Goal: Task Accomplishment & Management: Manage account settings

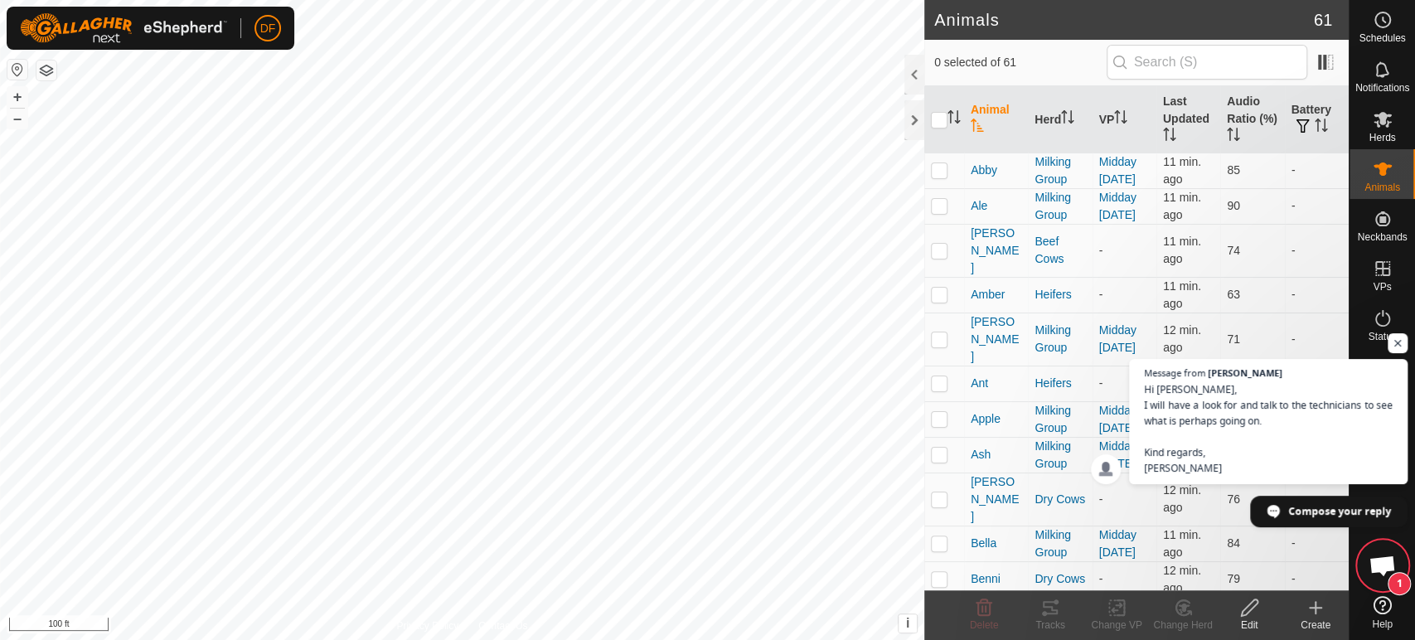
scroll to position [5194, 0]
checkbox input "true"
click at [1325, 471] on span "Hi Dakota, I will have a look for and talk to the technicians to see what is pe…" at bounding box center [1269, 429] width 253 height 96
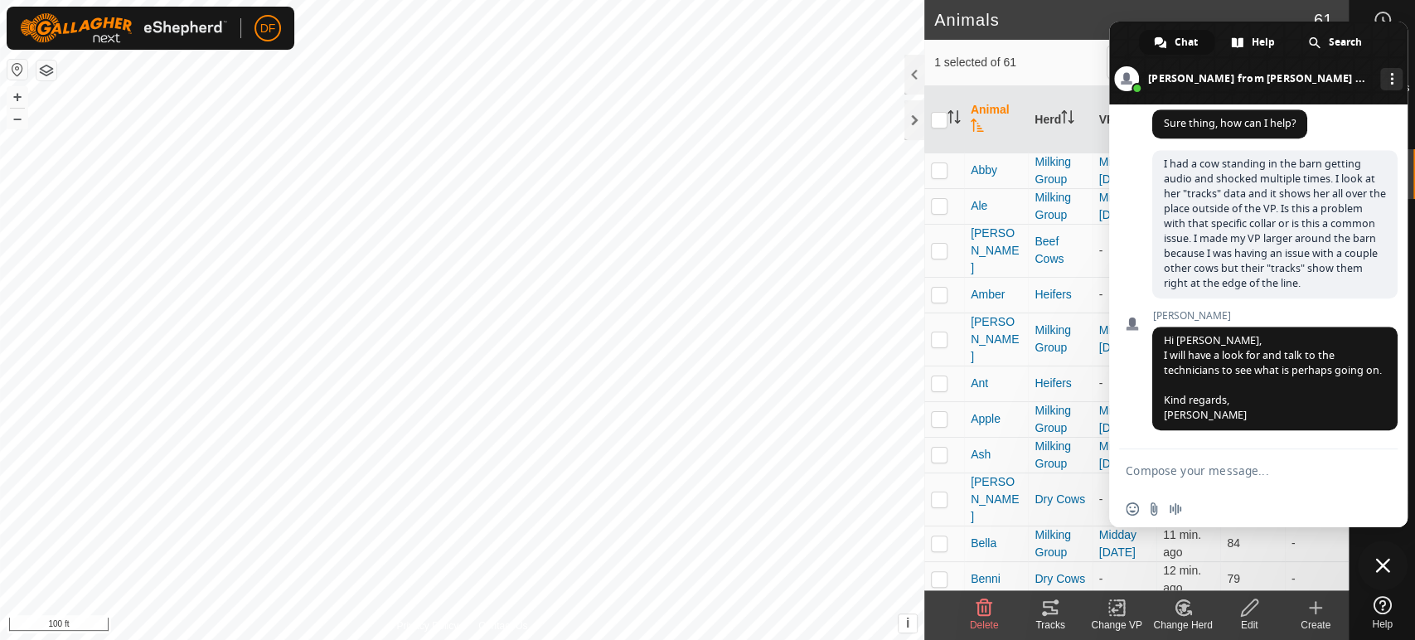
type textarea "o"
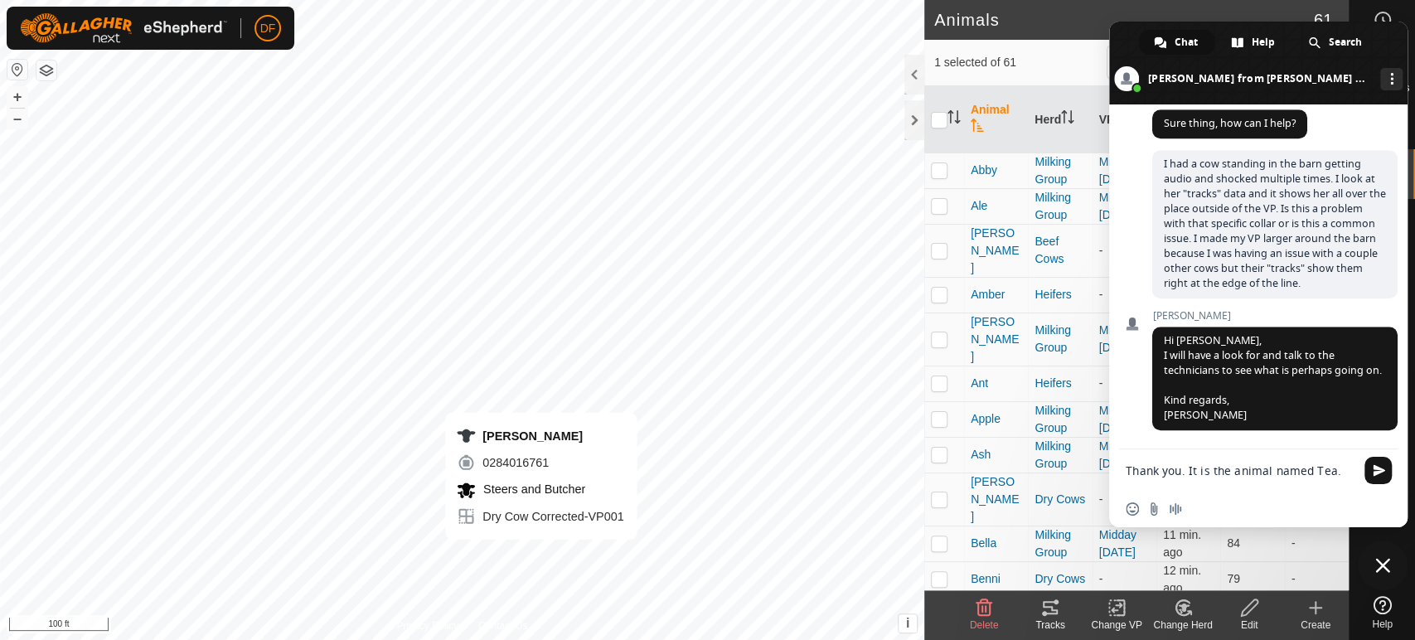
type textarea "Thank you. It is the animal named Tea."
checkbox input "true"
checkbox input "false"
click at [1383, 558] on span "Close chat" at bounding box center [1383, 565] width 15 height 15
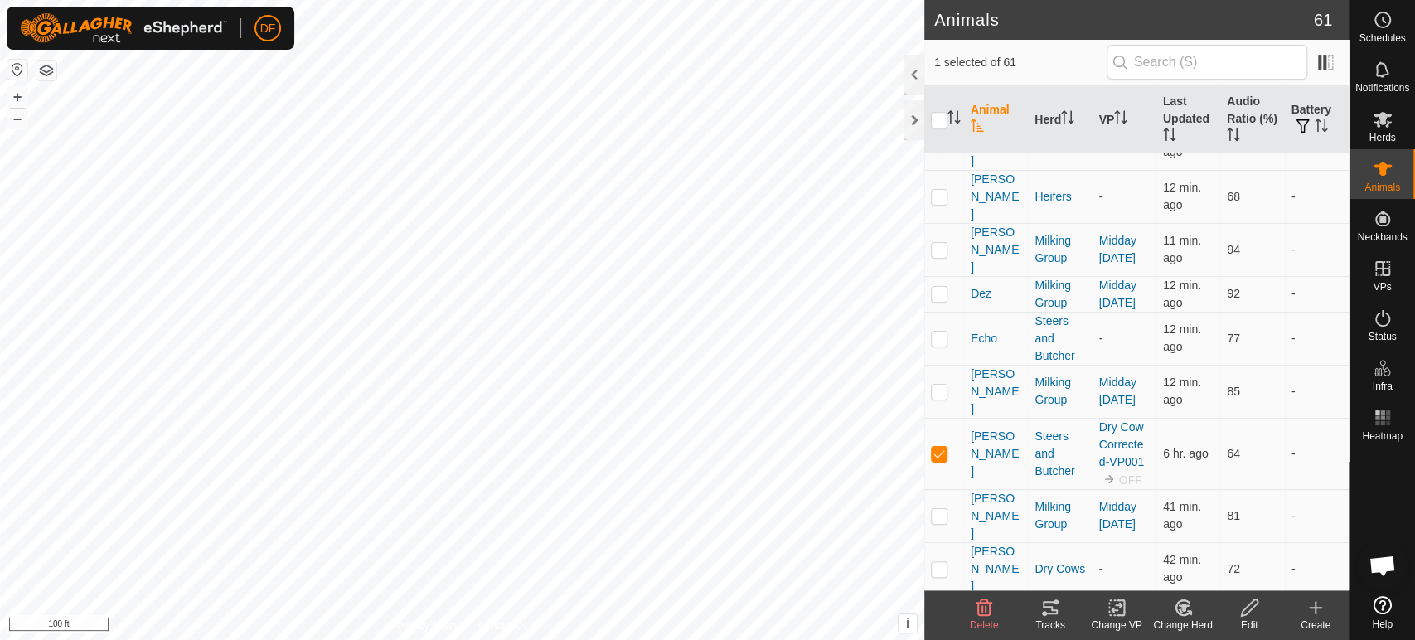
scroll to position [672, 0]
click at [1381, 578] on span "Open chat" at bounding box center [1382, 567] width 27 height 23
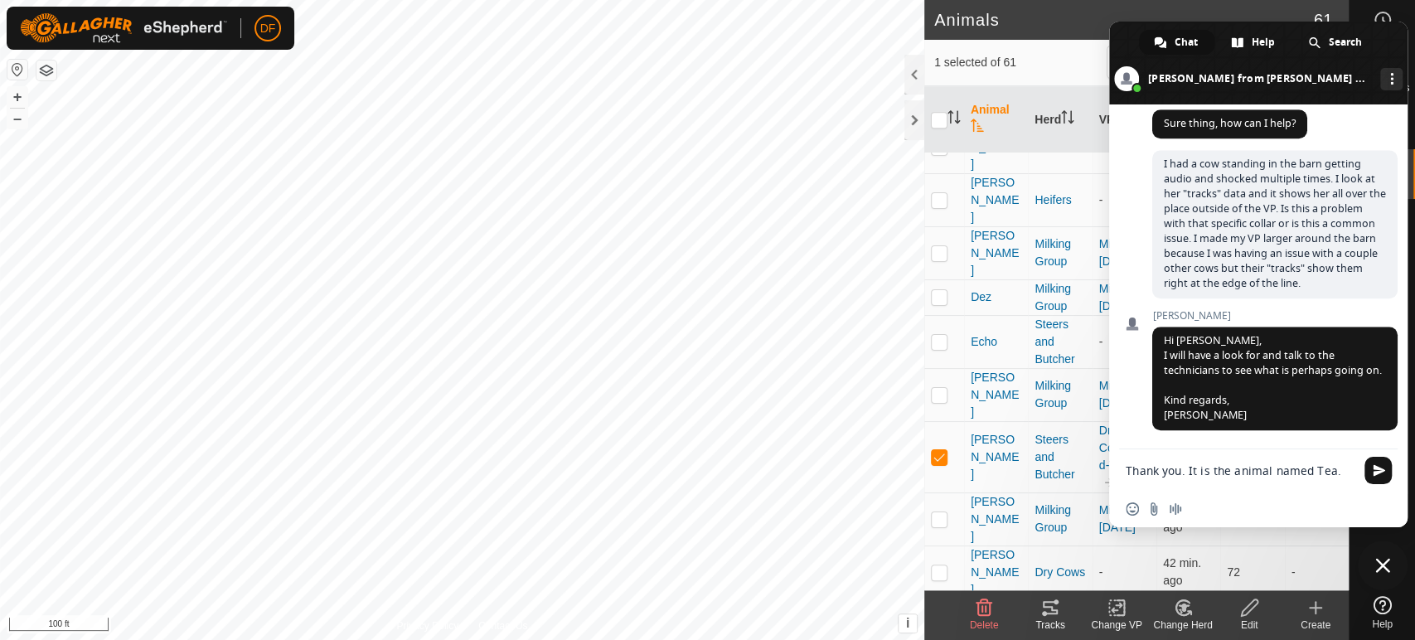
click at [1341, 474] on textarea "Thank you. It is the animal named Tea." at bounding box center [1240, 471] width 229 height 15
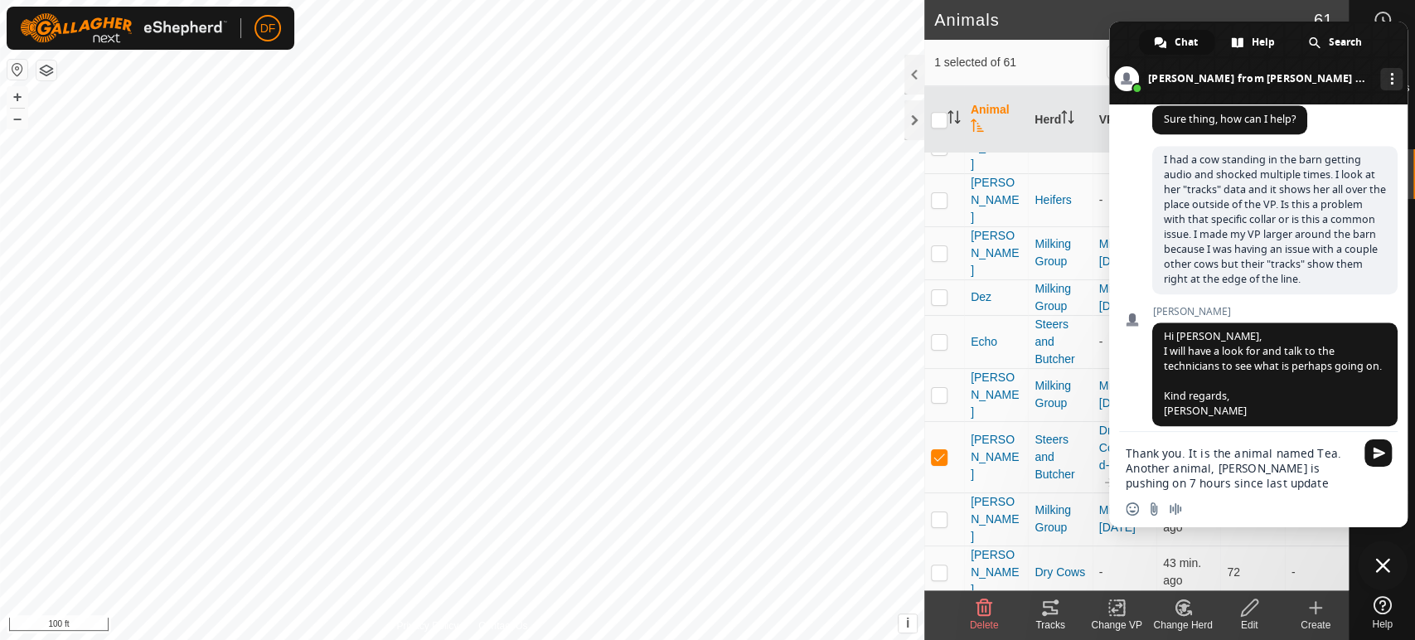
type textarea "Thank you. It is the animal named Tea. Another animal, [PERSON_NAME] is pushing…"
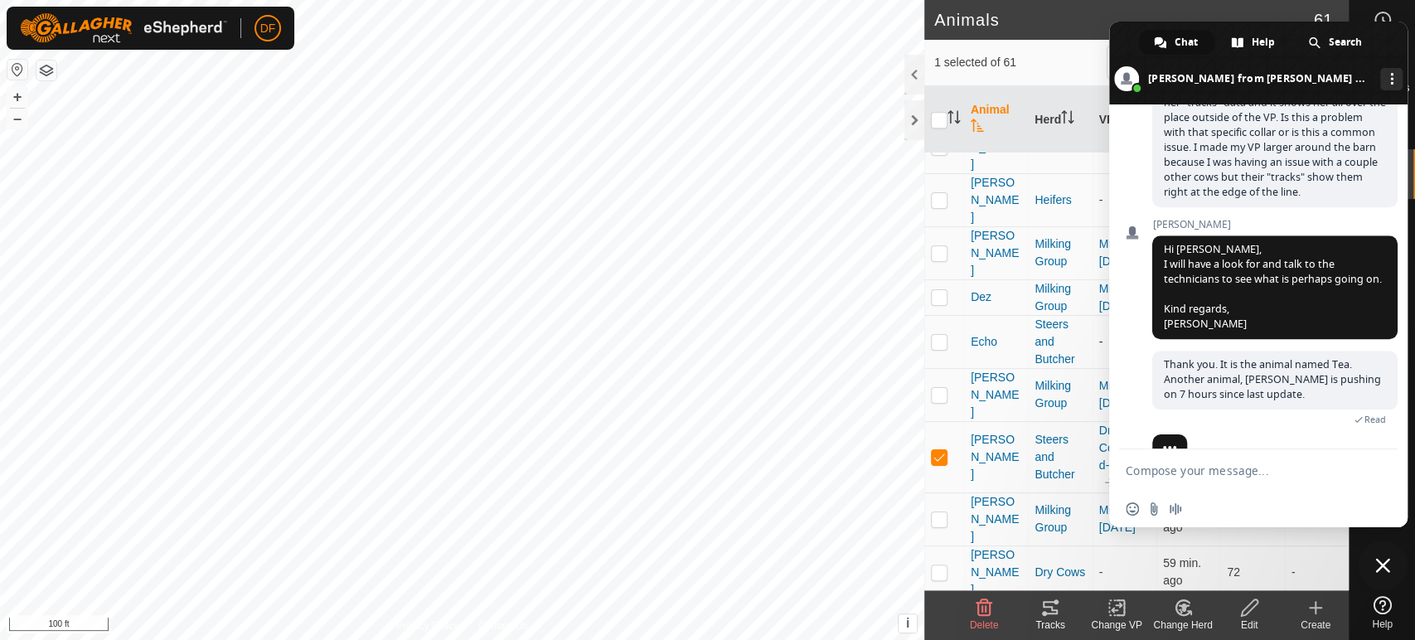
scroll to position [5298, 0]
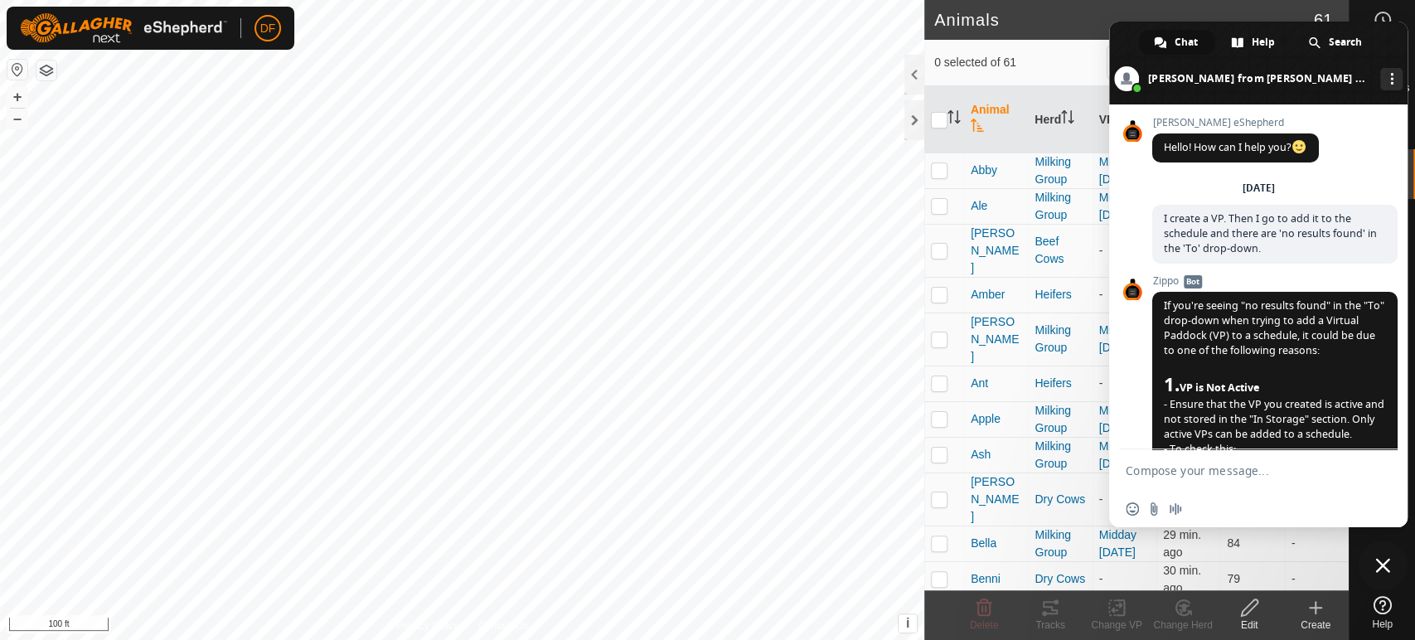
scroll to position [5298, 0]
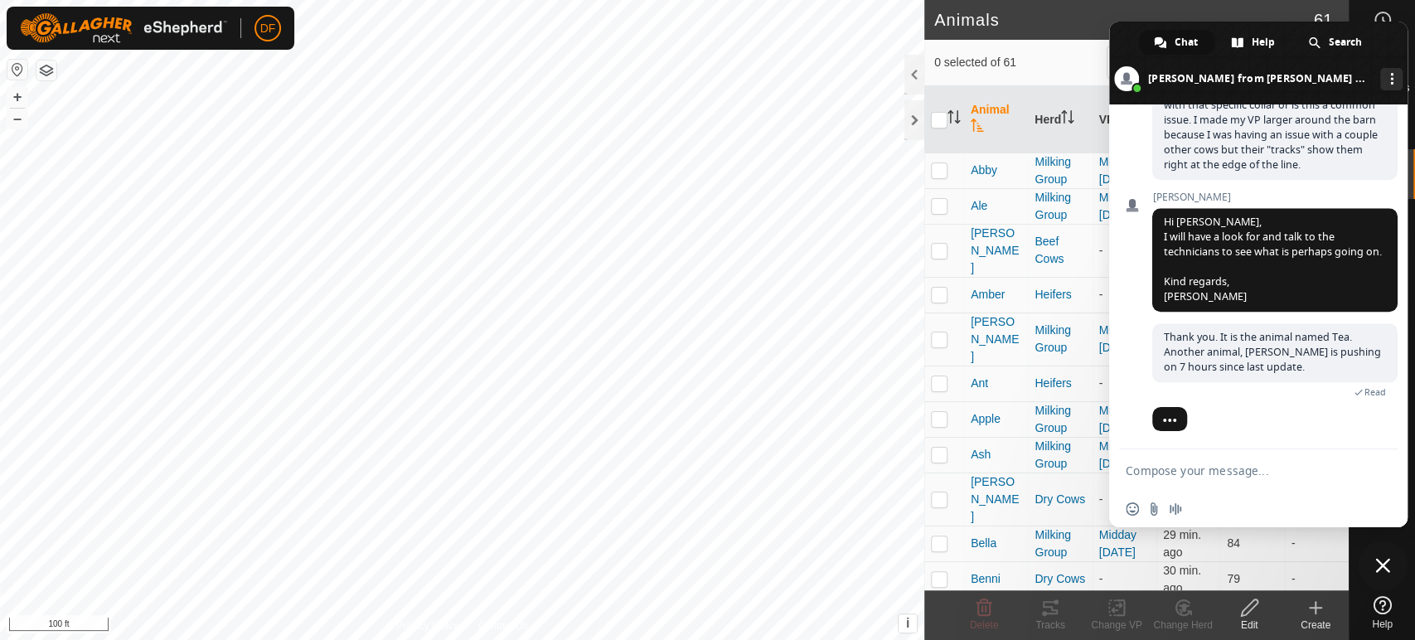
click at [1381, 562] on span "Close chat" at bounding box center [1383, 565] width 15 height 15
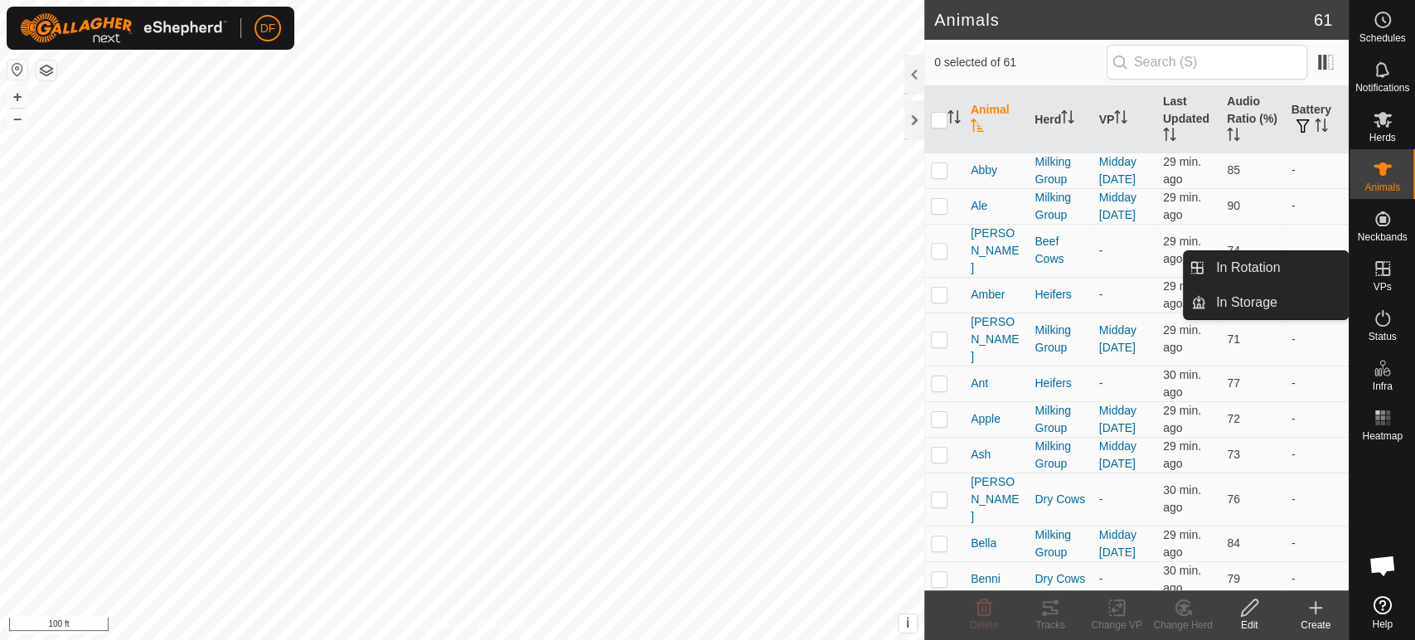
click at [1381, 284] on span "VPs" at bounding box center [1382, 287] width 18 height 10
click at [1299, 280] on link "In Rotation" at bounding box center [1278, 267] width 142 height 33
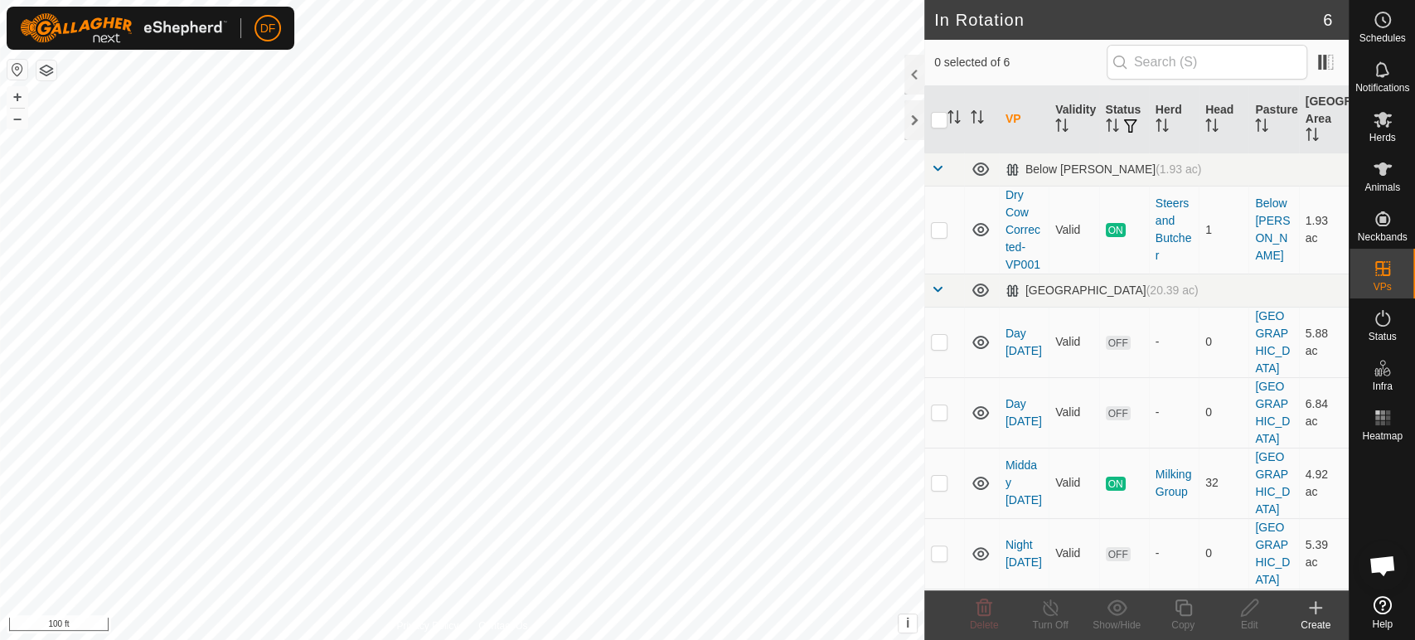
click at [1325, 633] on div "Create" at bounding box center [1316, 625] width 66 height 15
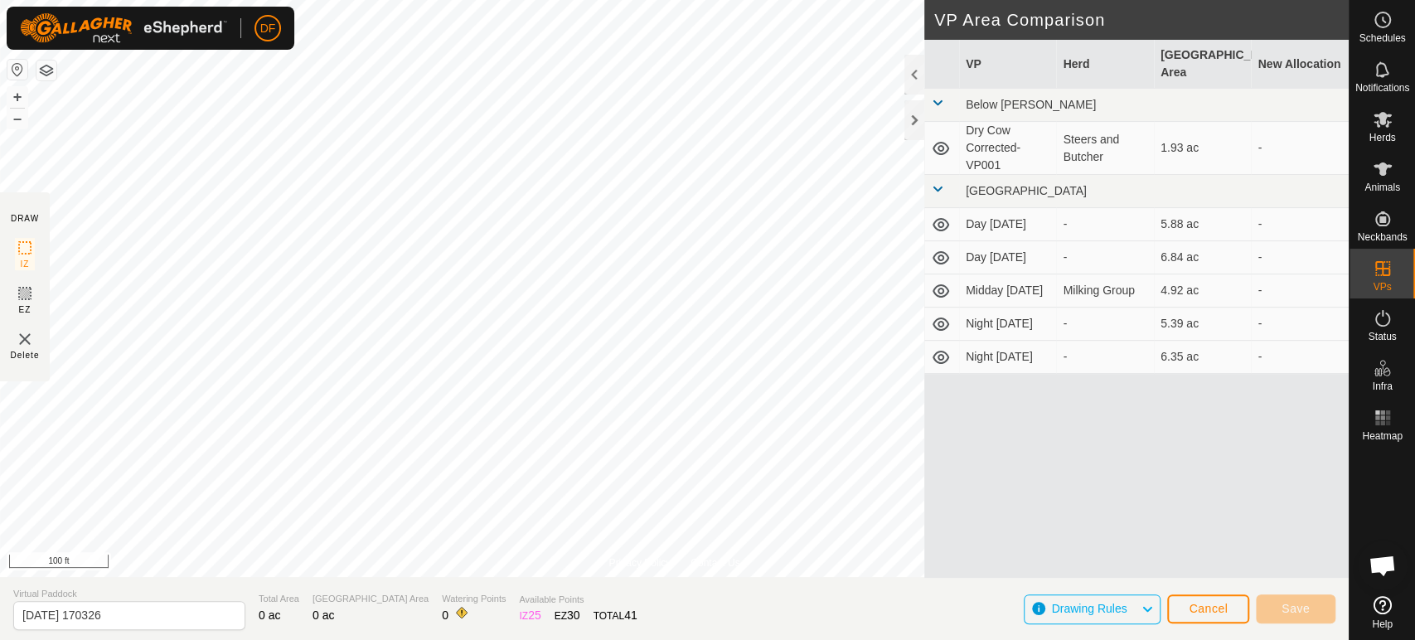
scroll to position [5298, 0]
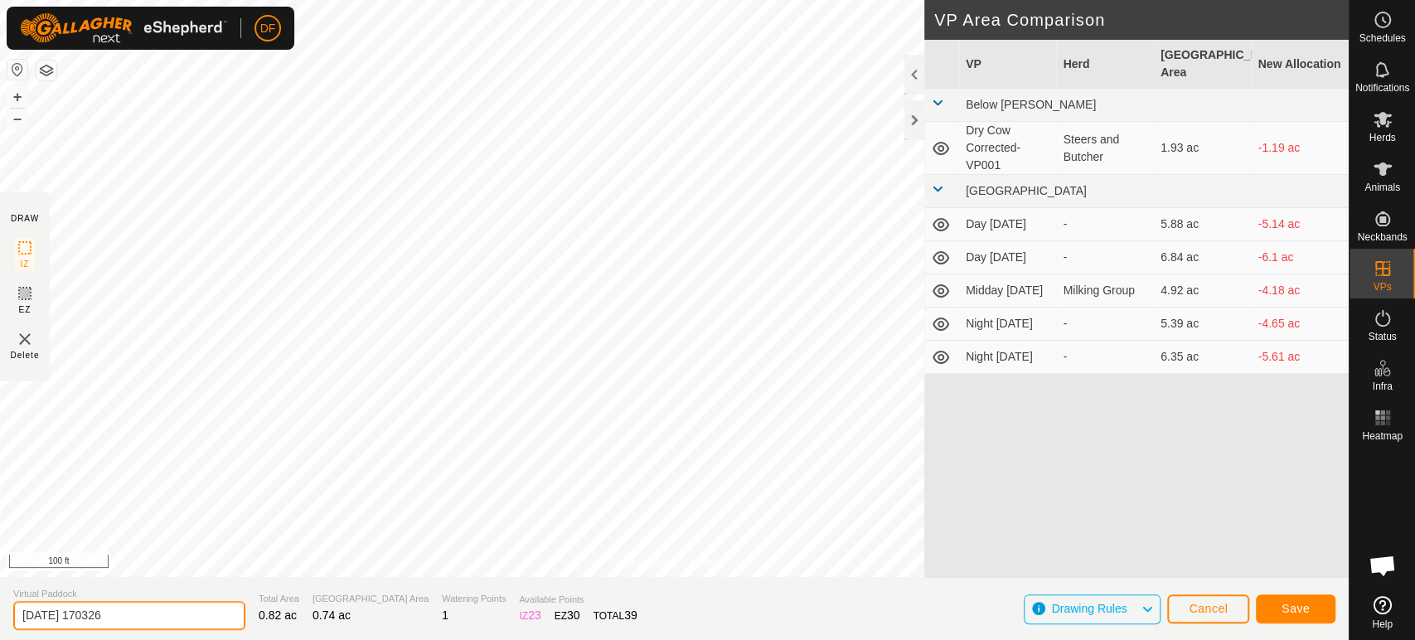
drag, startPoint x: 129, startPoint y: 624, endPoint x: 8, endPoint y: 617, distance: 121.3
click at [8, 617] on section "Virtual Paddock [DATE] 170326 Total Area 0.82 ac Grazing Area 0.74 ac Watering …" at bounding box center [674, 608] width 1349 height 63
click at [147, 616] on input "[DATE] 170326" at bounding box center [129, 615] width 232 height 29
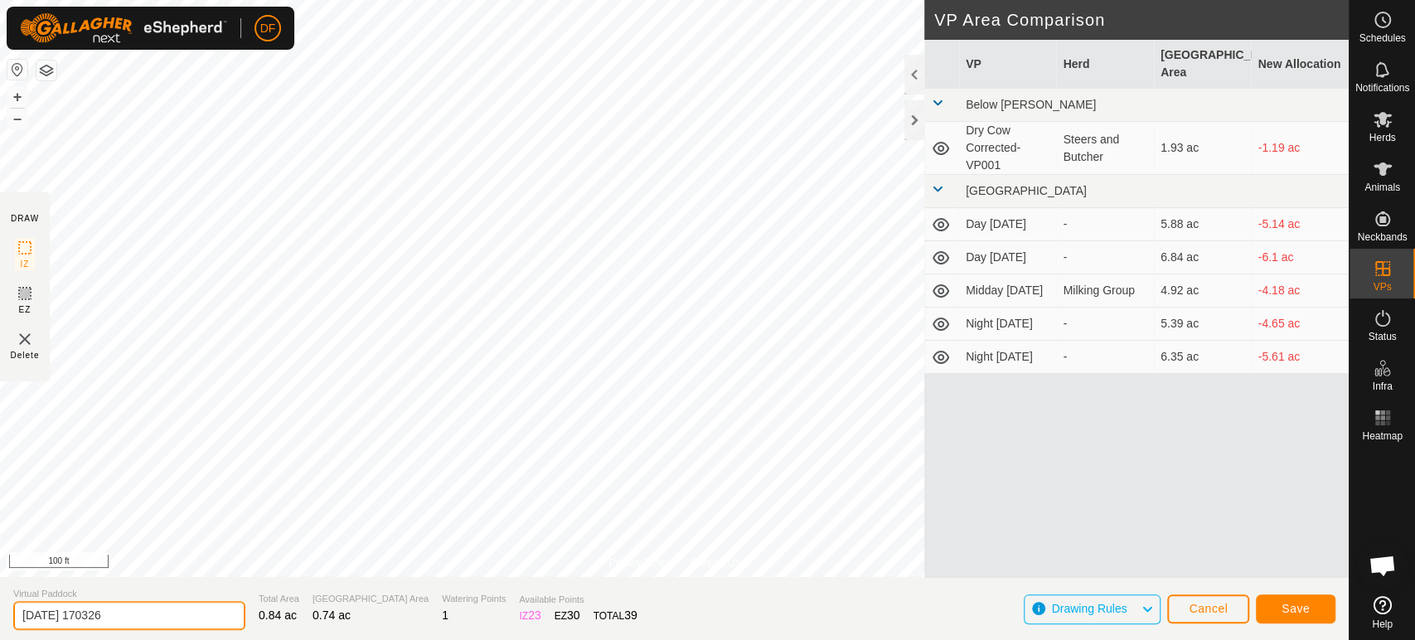
click at [147, 616] on input "[DATE] 170326" at bounding box center [129, 615] width 232 height 29
type input "Dry Cow"
click at [1295, 616] on button "Save" at bounding box center [1296, 609] width 80 height 29
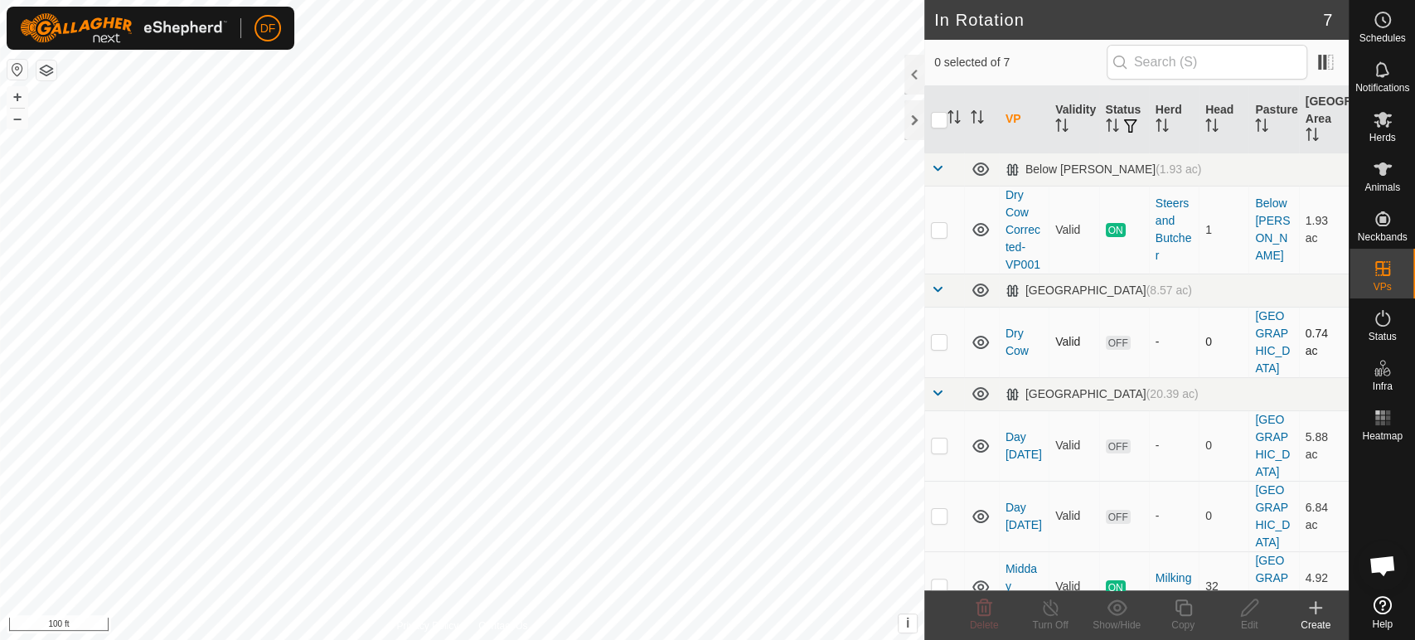
click at [944, 335] on p-checkbox at bounding box center [939, 341] width 17 height 13
checkbox input "true"
click at [1193, 619] on div "Copy" at bounding box center [1183, 625] width 66 height 15
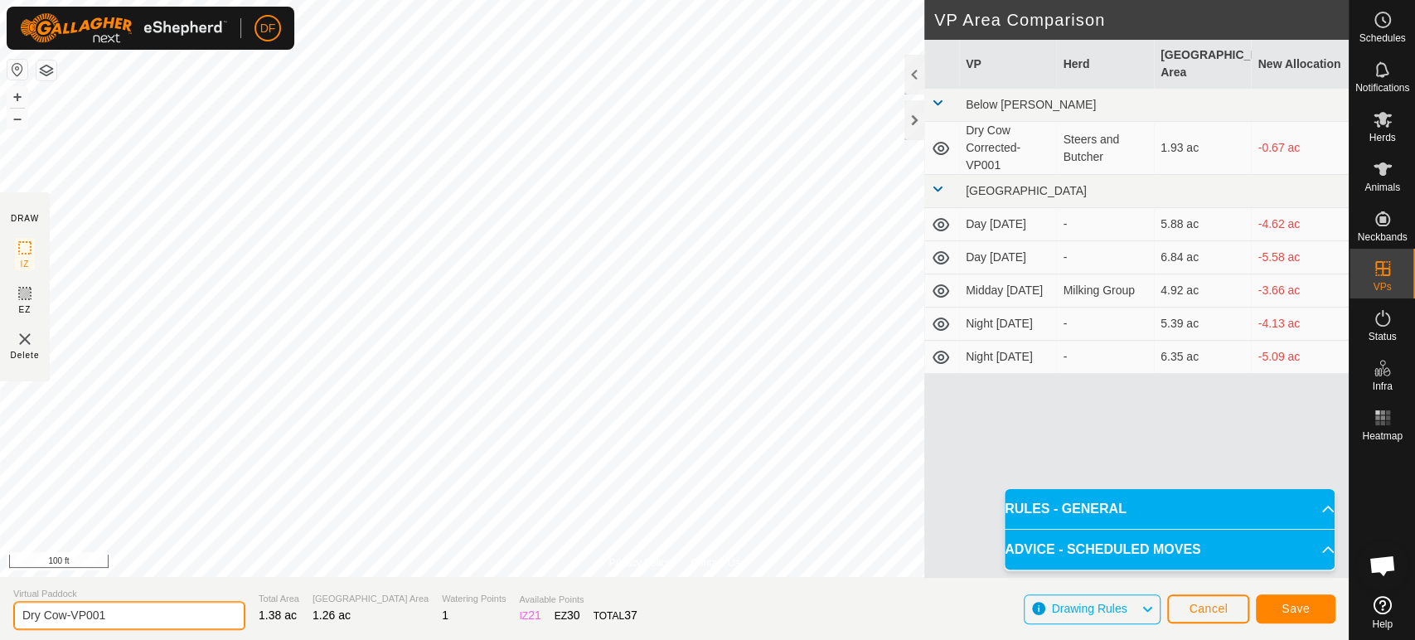
click at [109, 619] on input "Dry Cow-VP001" at bounding box center [129, 615] width 232 height 29
type input "Dry Cow 2"
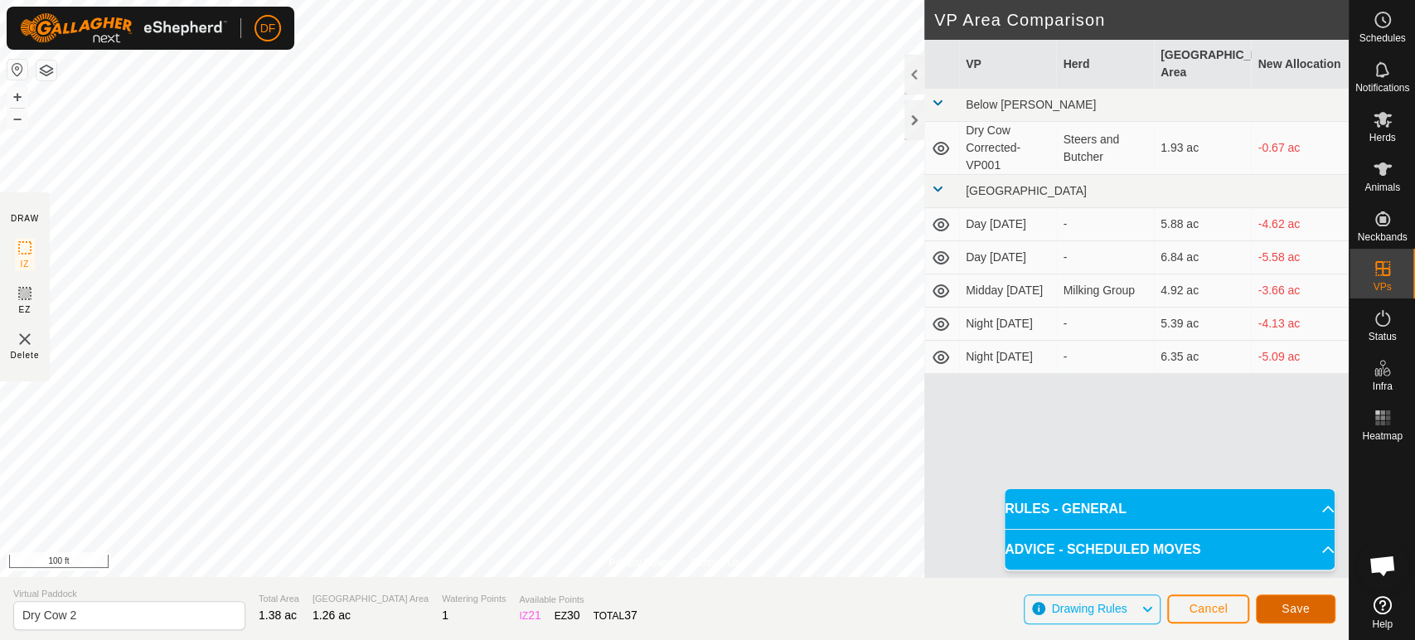
click at [1315, 609] on button "Save" at bounding box center [1296, 609] width 80 height 29
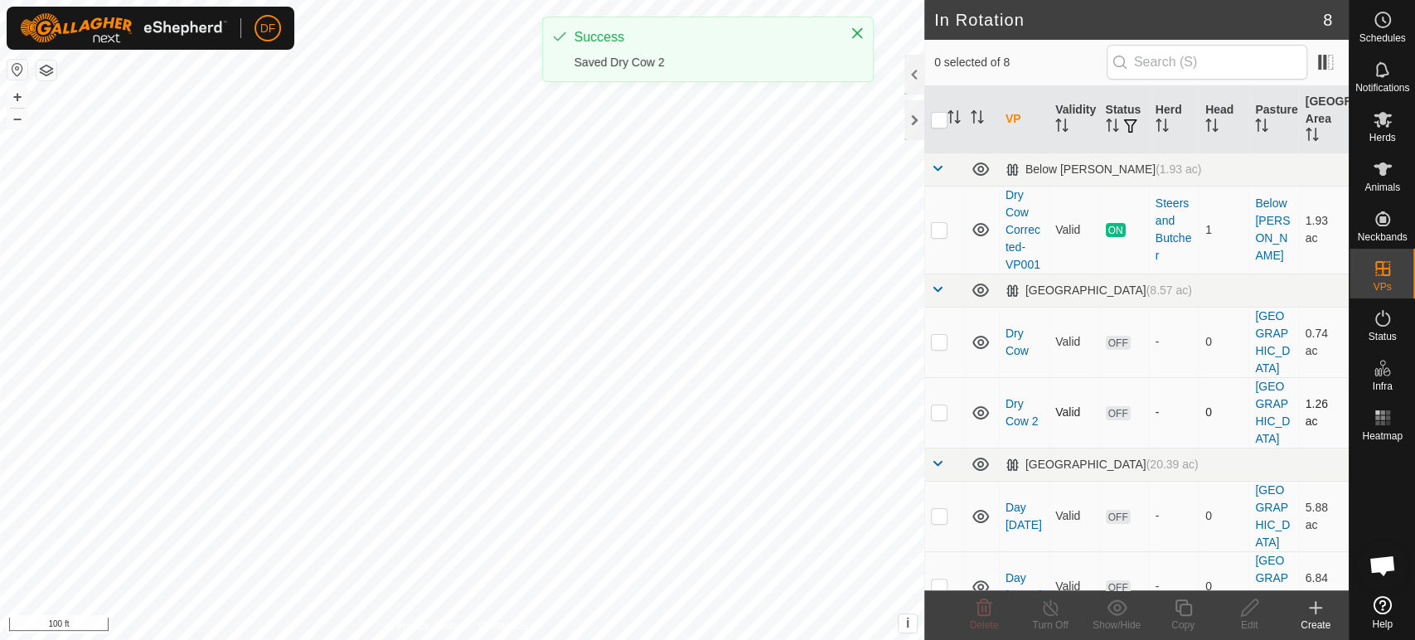
click at [940, 405] on p-checkbox at bounding box center [939, 411] width 17 height 13
checkbox input "true"
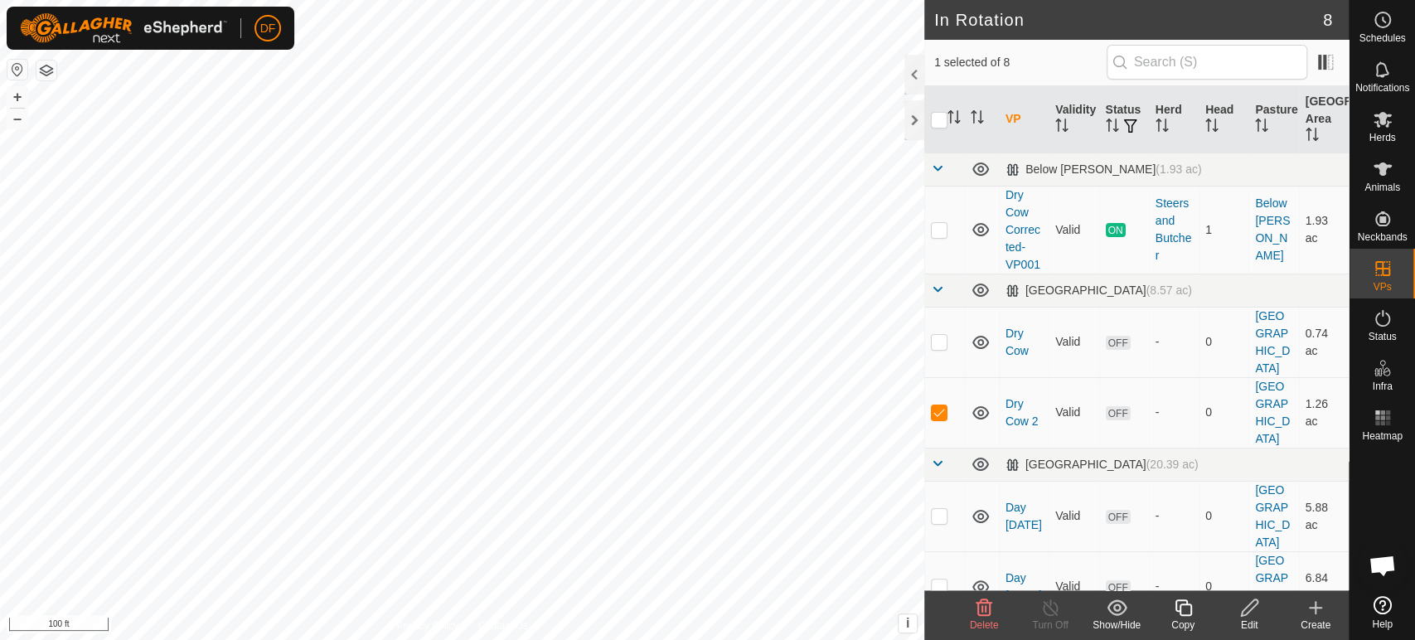
click at [1178, 614] on icon at bounding box center [1183, 608] width 21 height 20
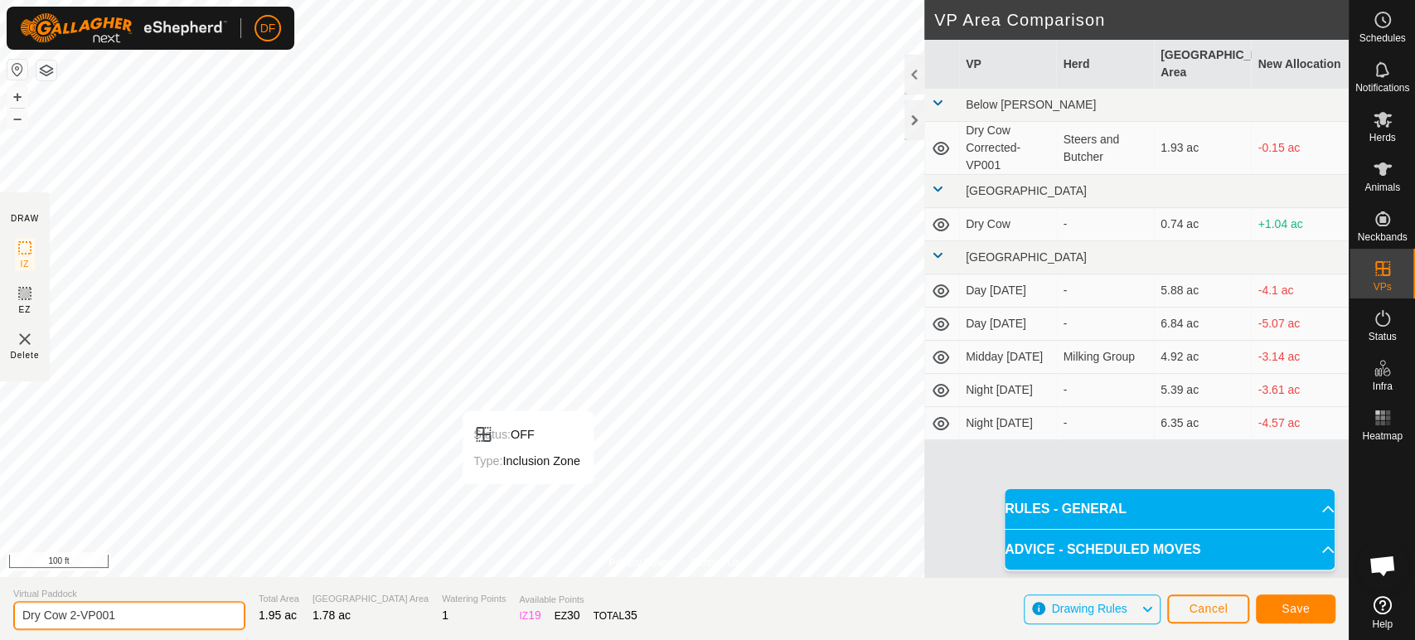
click at [112, 620] on input "Dry Cow 2-VP001" at bounding box center [129, 615] width 232 height 29
type input "Dry Cow 3"
click at [1286, 624] on div "Save" at bounding box center [1296, 609] width 80 height 40
click at [1281, 604] on button "Save" at bounding box center [1296, 609] width 80 height 29
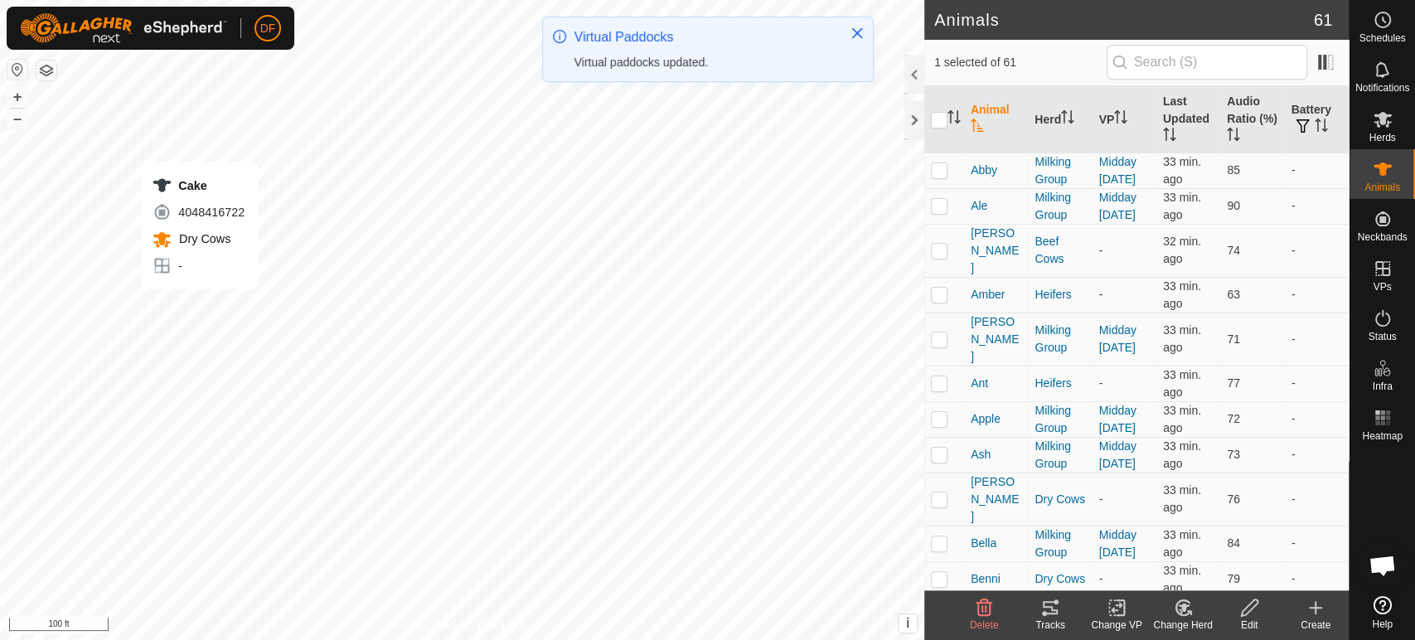
checkbox input "true"
checkbox input "false"
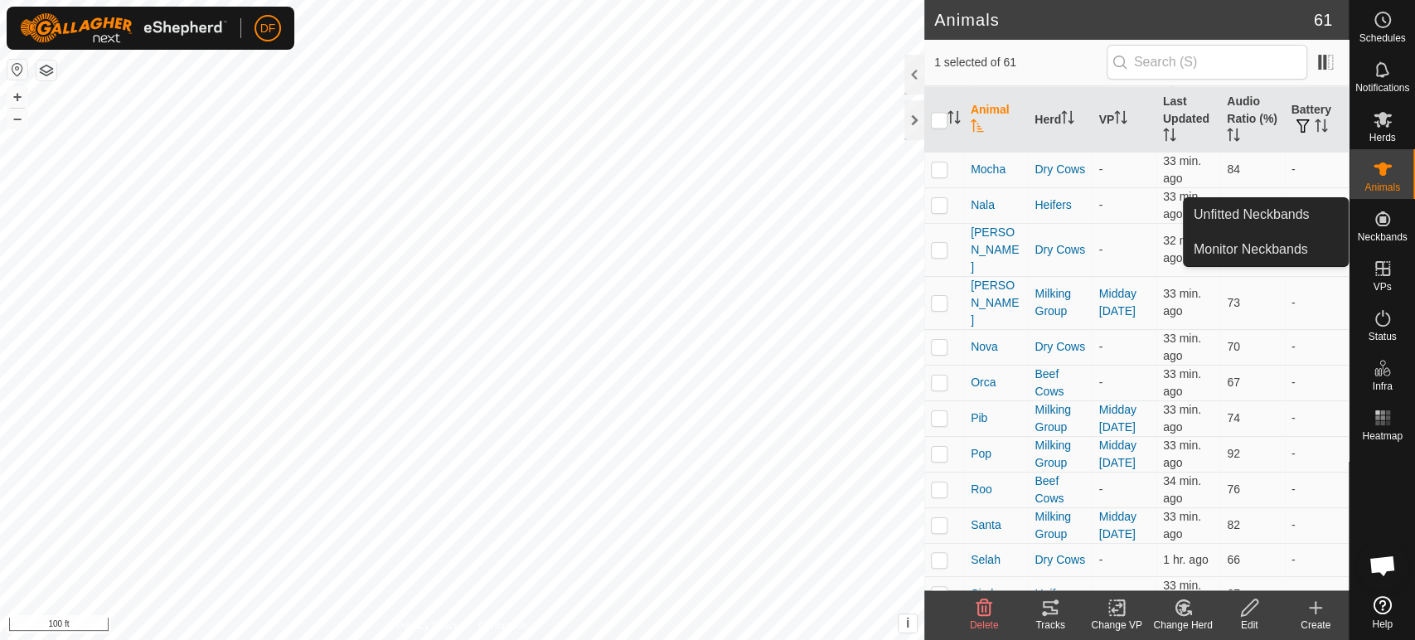
scroll to position [1794, 0]
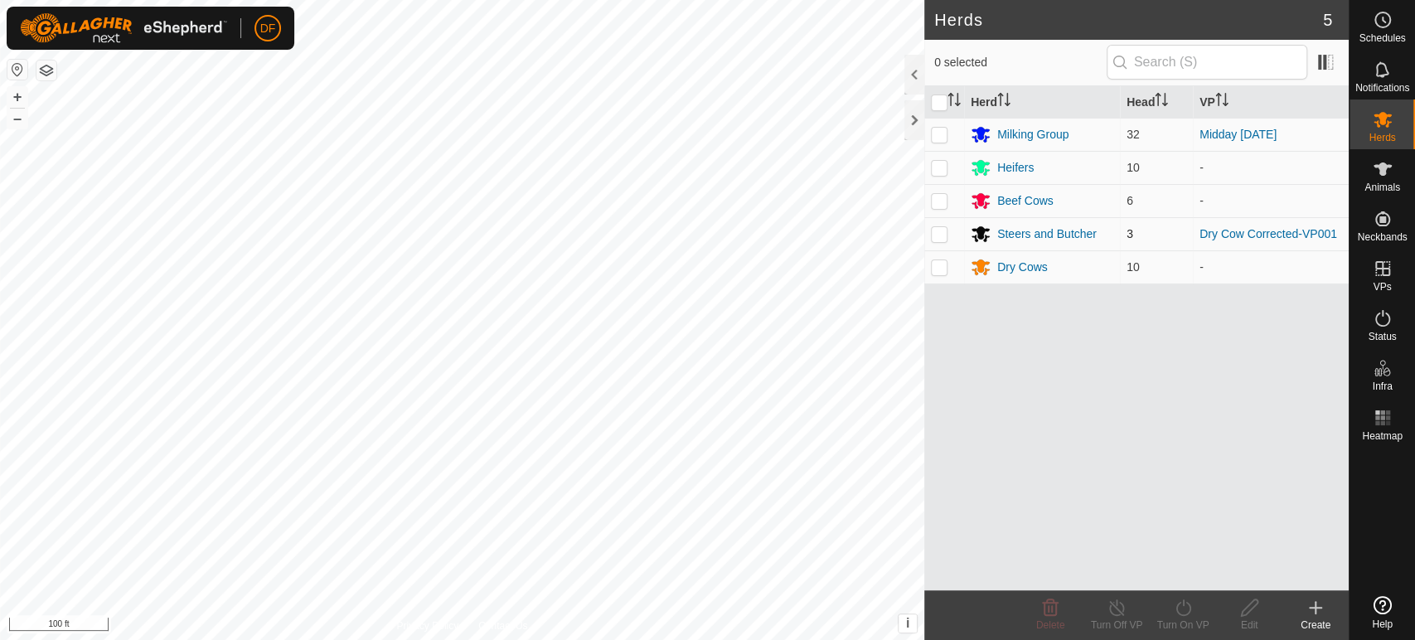
click at [935, 239] on p-checkbox at bounding box center [939, 233] width 17 height 13
checkbox input "true"
click at [1240, 613] on icon at bounding box center [1250, 608] width 21 height 20
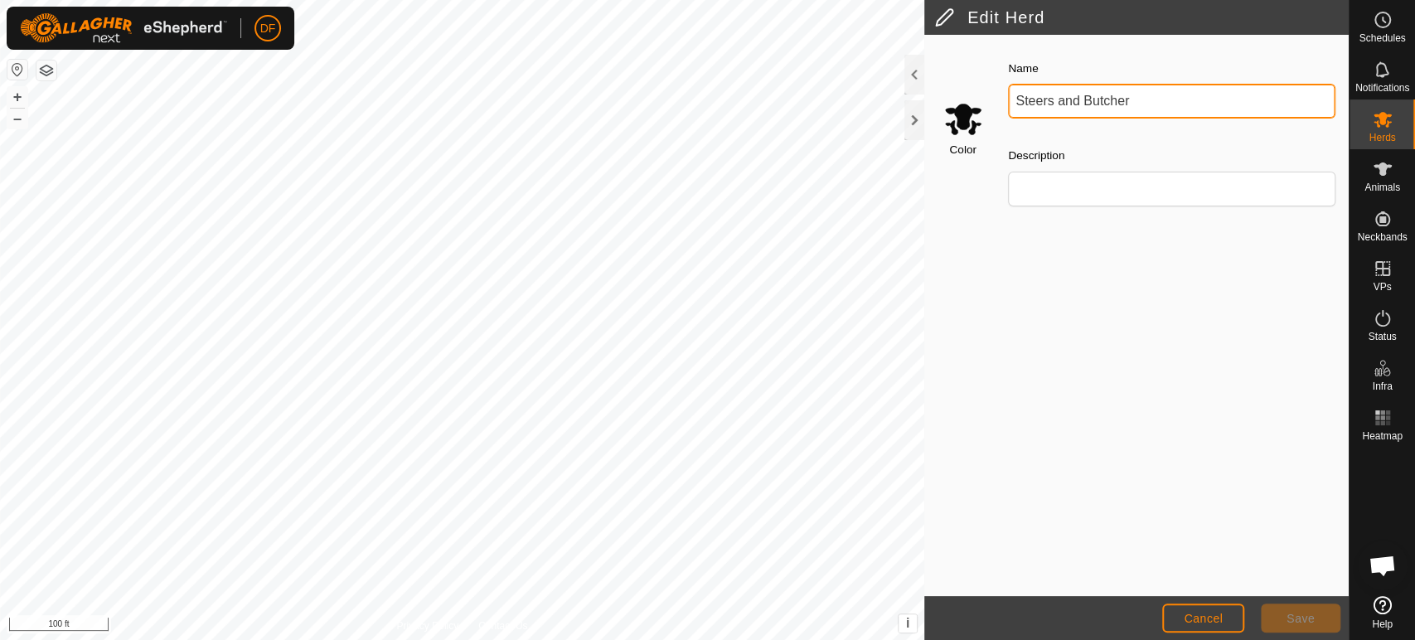
click at [1143, 104] on input "Steers and Butcher" at bounding box center [1172, 101] width 328 height 35
click at [953, 136] on input "Select a color" at bounding box center [964, 119] width 40 height 40
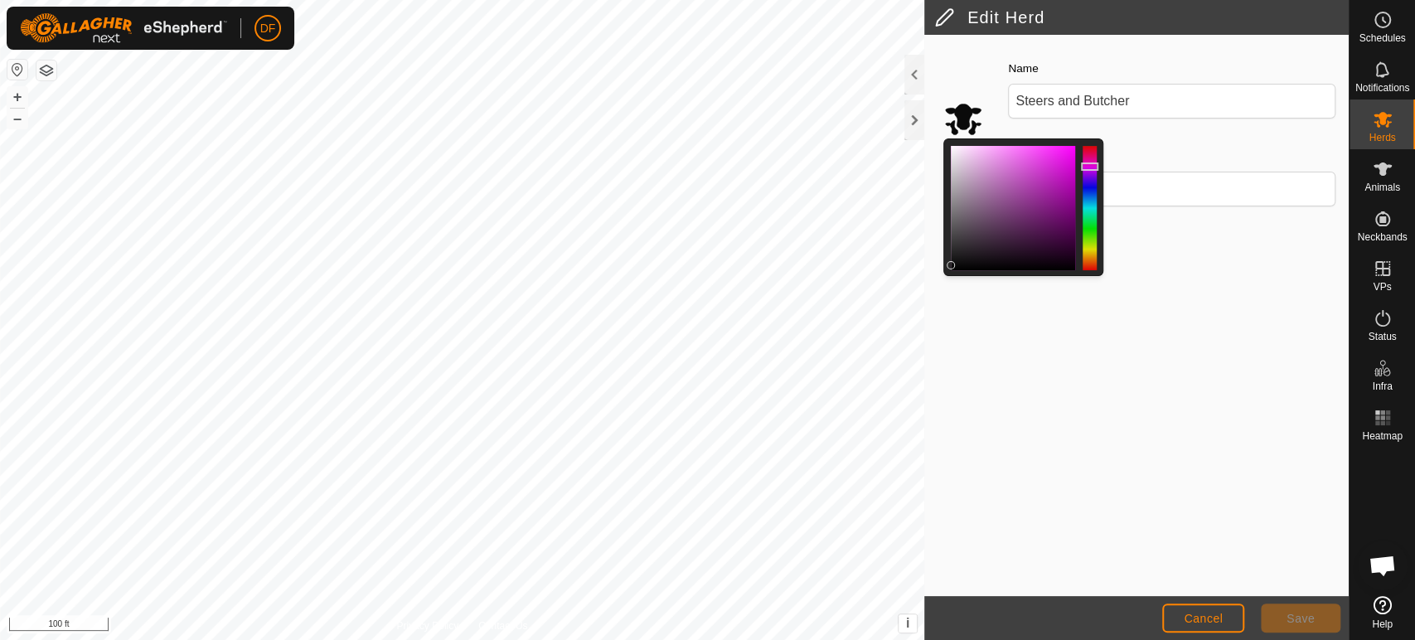
click at [1050, 188] on div at bounding box center [1013, 208] width 124 height 124
click at [1065, 157] on div at bounding box center [1013, 208] width 124 height 124
click at [1291, 629] on button "Save" at bounding box center [1301, 618] width 80 height 29
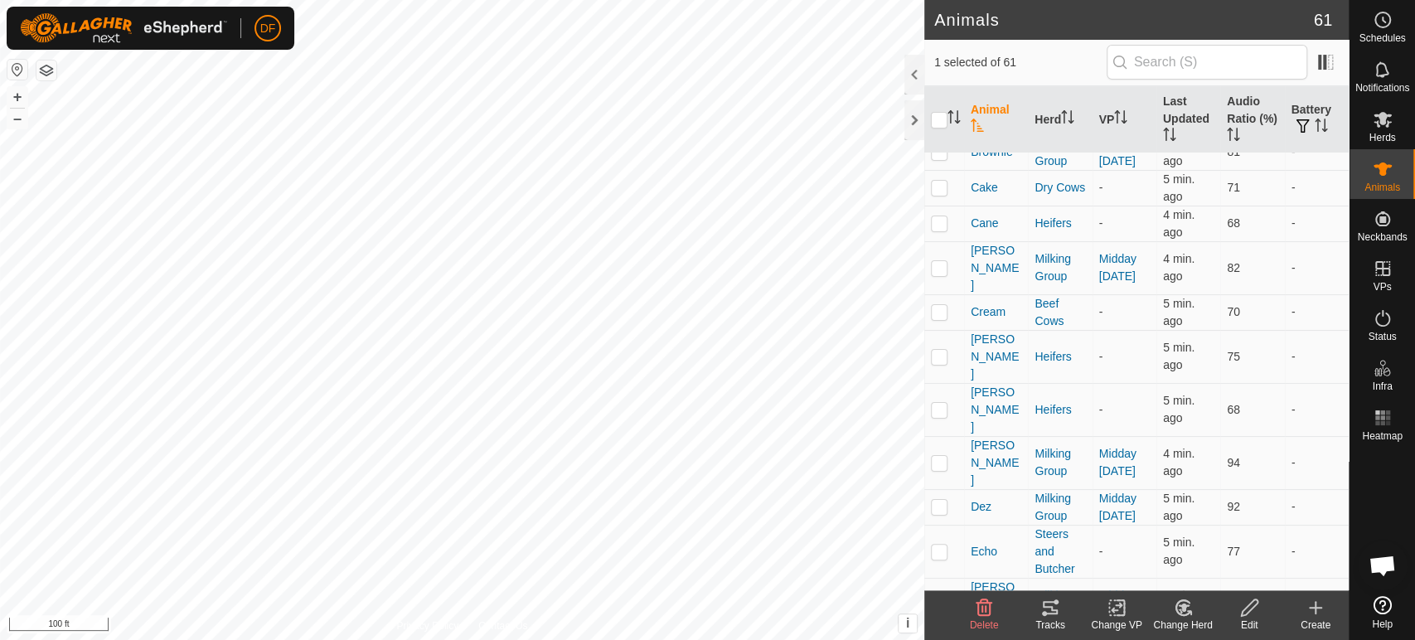
scroll to position [469, 0]
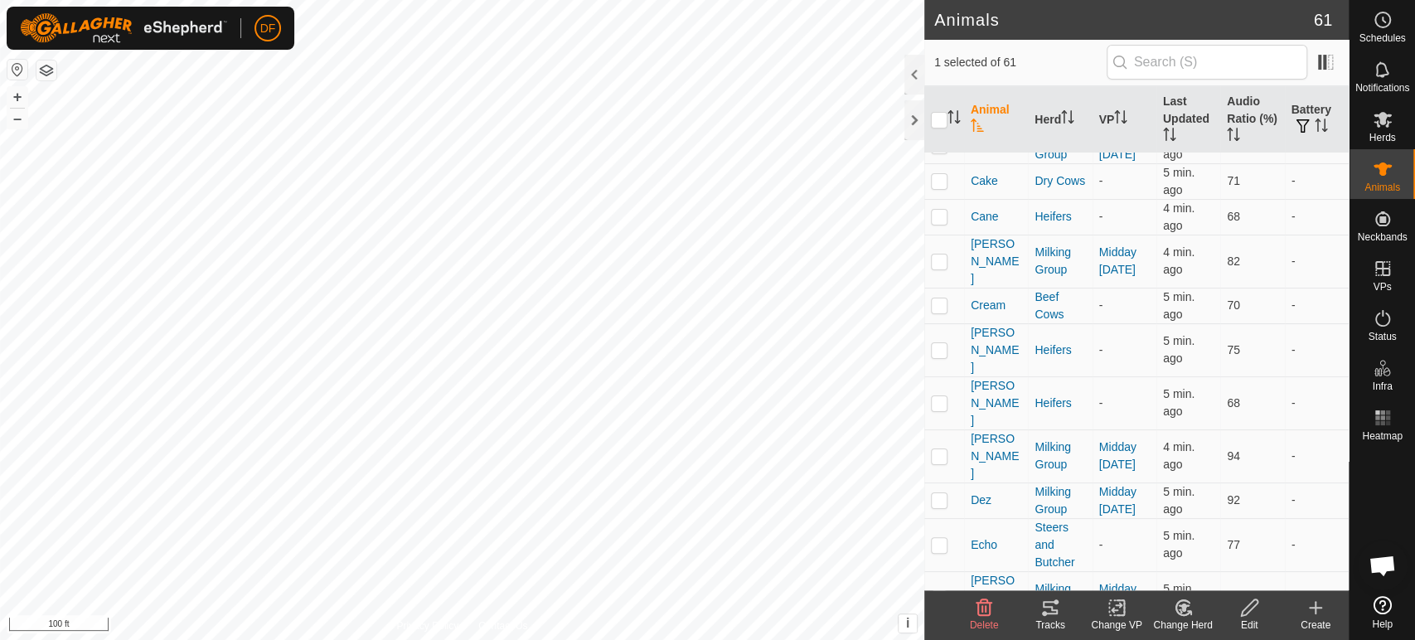
click at [1382, 571] on span "Open chat" at bounding box center [1382, 567] width 27 height 23
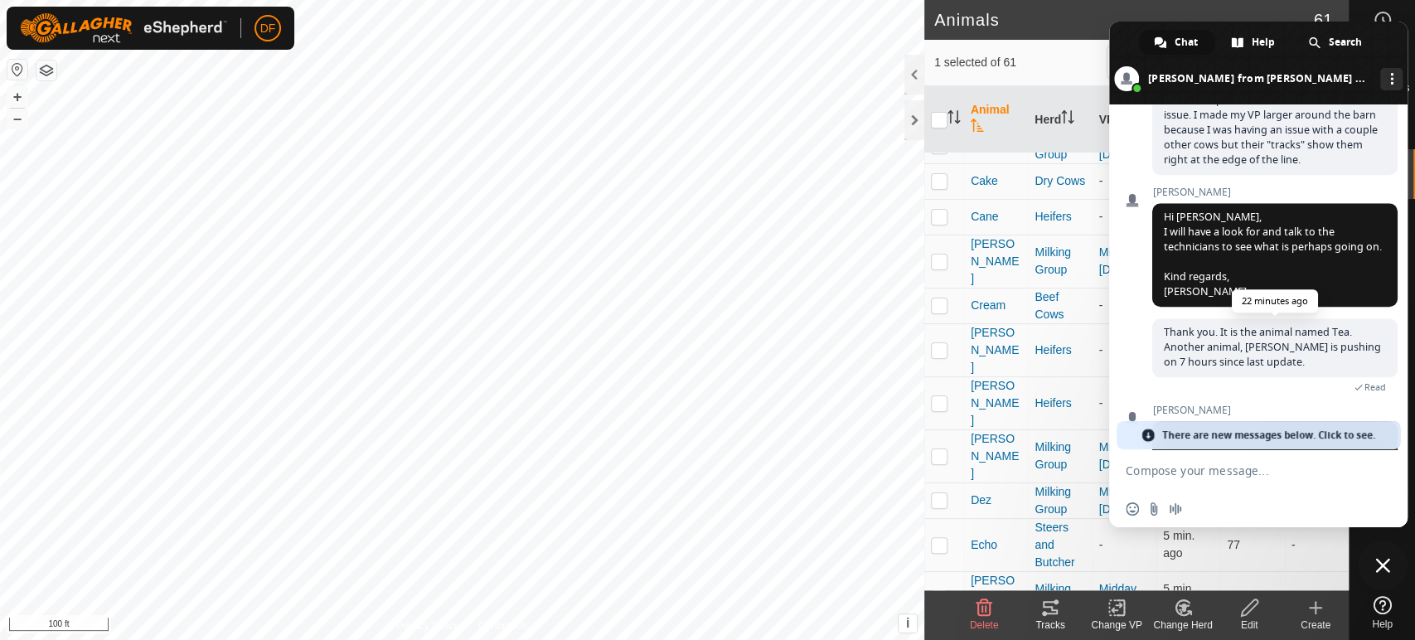
click at [1247, 349] on span "Thank you. It is the animal named Tea. Another animal, [PERSON_NAME] is pushing…" at bounding box center [1272, 347] width 217 height 44
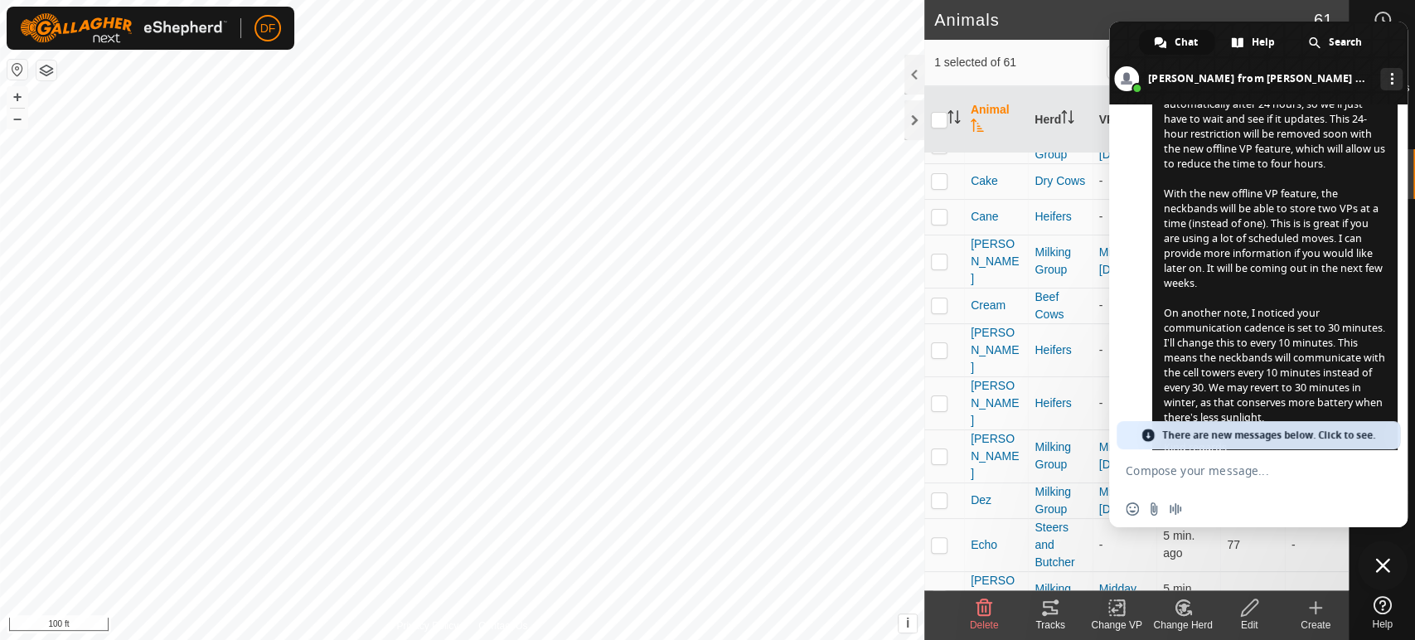
scroll to position [5726, 0]
